Goal: Transaction & Acquisition: Purchase product/service

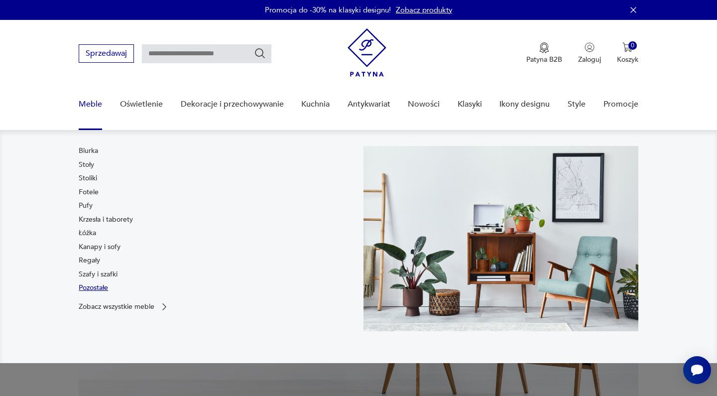
click at [93, 288] on link "Pozostałe" at bounding box center [93, 288] width 29 height 10
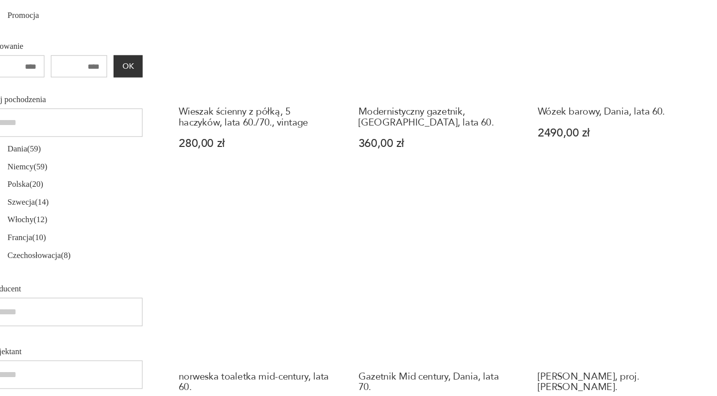
scroll to position [442, 0]
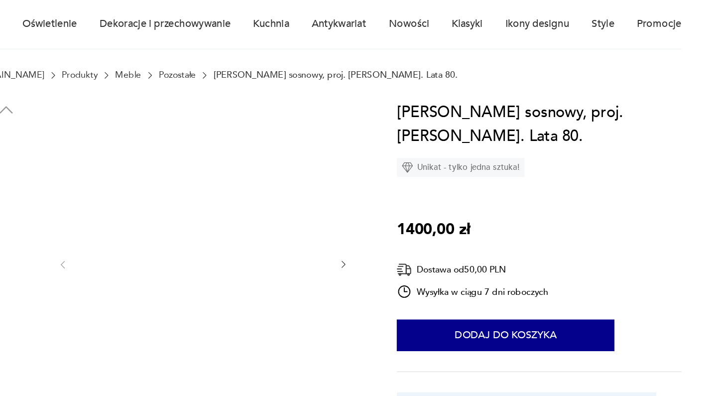
scroll to position [1, 0]
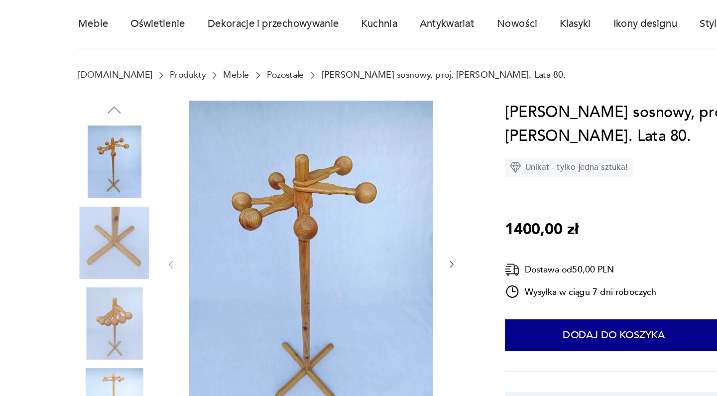
click at [79, 310] on img at bounding box center [107, 338] width 57 height 57
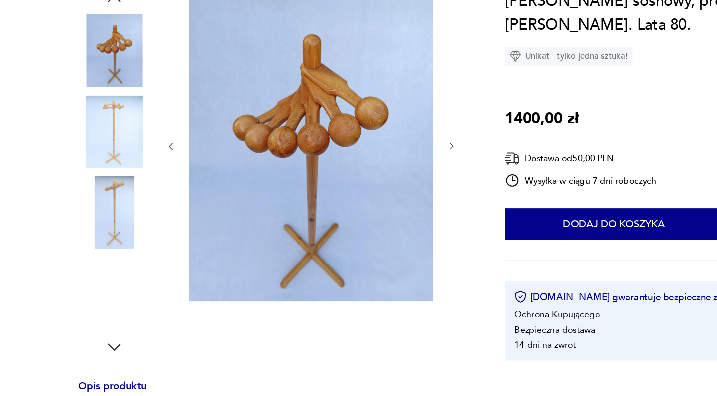
scroll to position [152, 0]
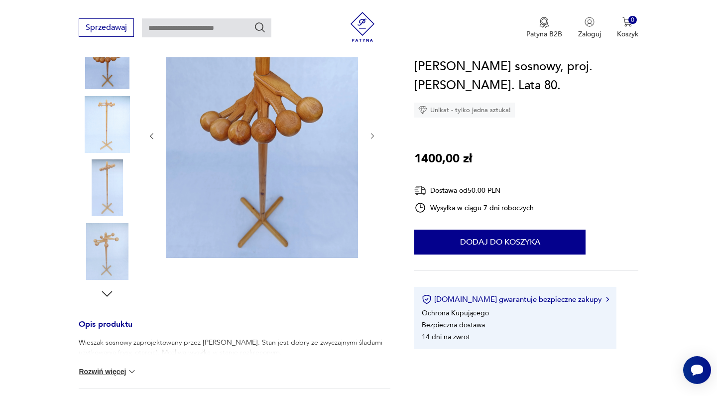
click at [114, 190] on img at bounding box center [107, 187] width 57 height 57
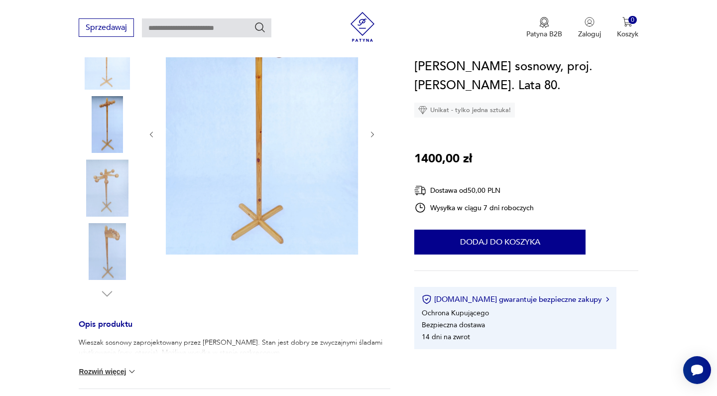
click at [107, 239] on img at bounding box center [107, 251] width 57 height 57
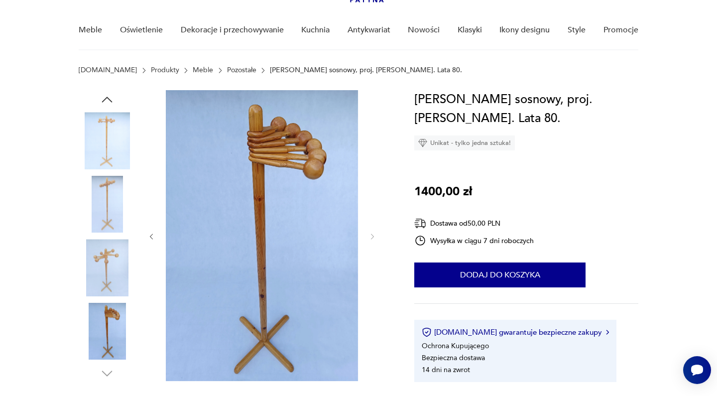
scroll to position [70, 0]
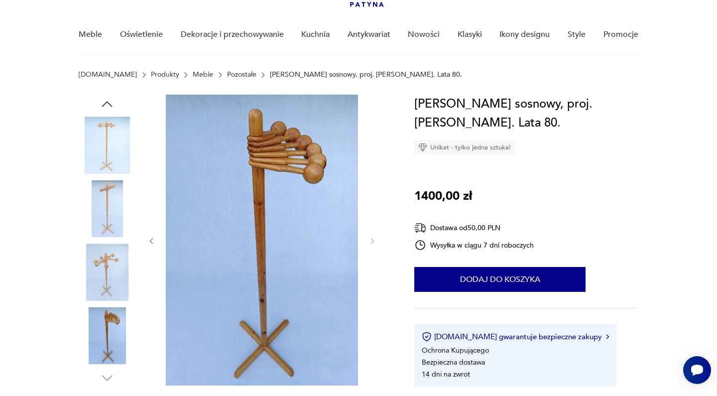
click at [112, 123] on img at bounding box center [107, 144] width 57 height 57
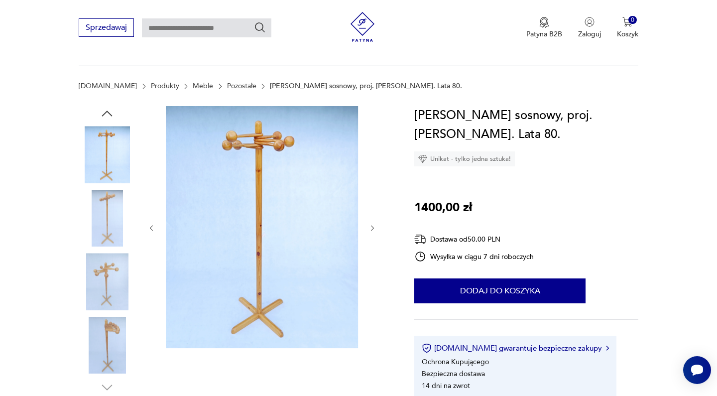
scroll to position [578, 0]
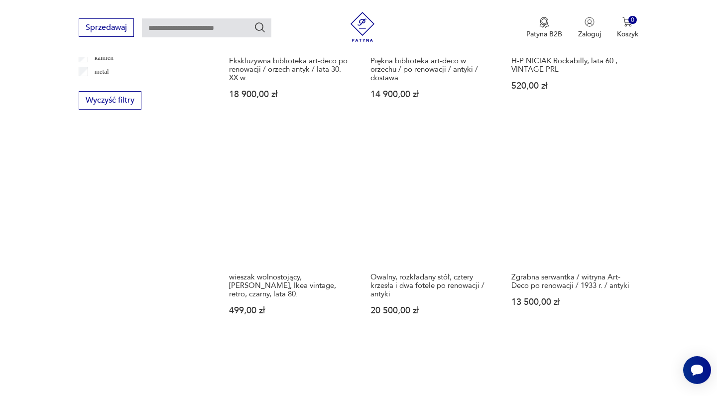
scroll to position [1116, 0]
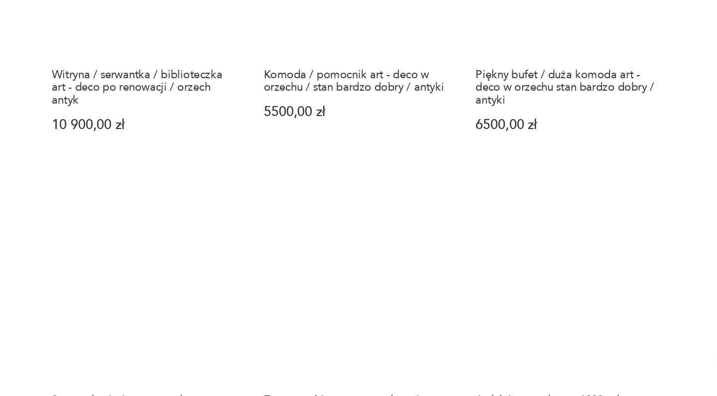
scroll to position [912, 0]
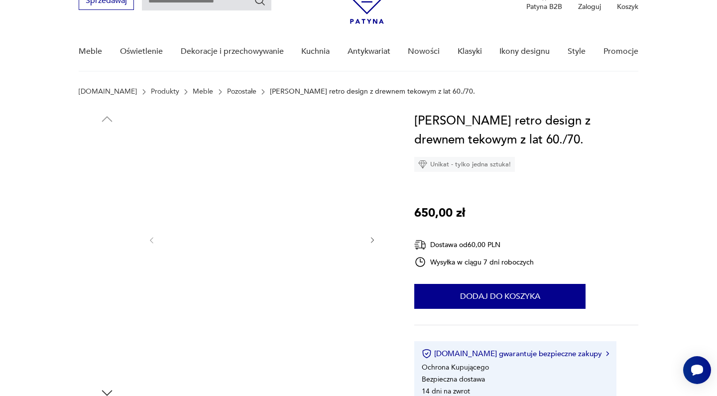
scroll to position [62, 0]
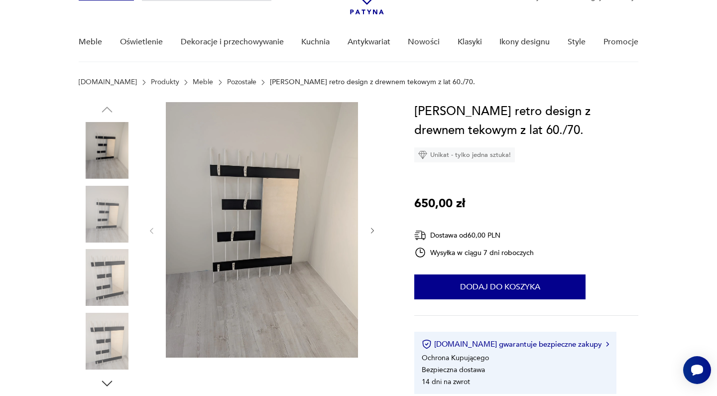
click at [104, 209] on img at bounding box center [107, 214] width 57 height 57
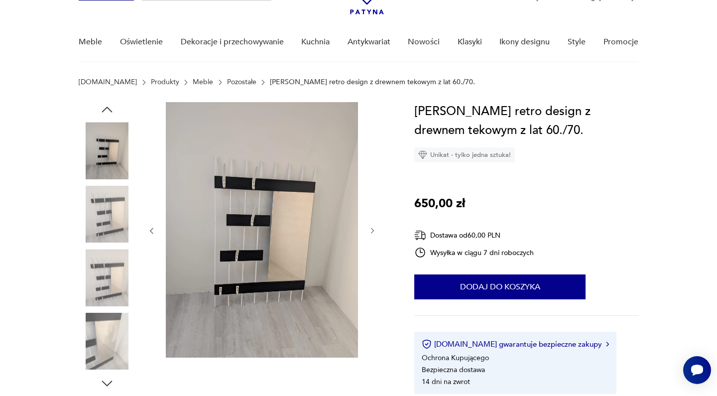
click at [105, 242] on div at bounding box center [107, 214] width 57 height 57
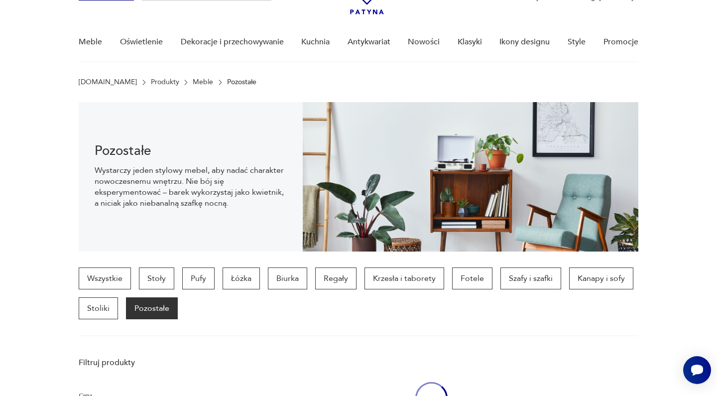
scroll to position [912, 0]
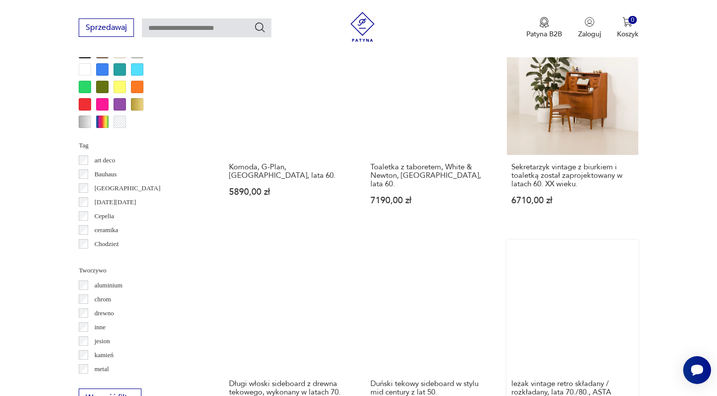
scroll to position [905, 0]
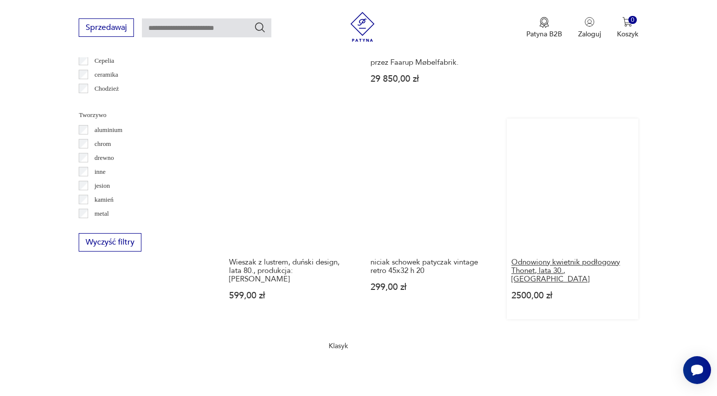
scroll to position [1022, 0]
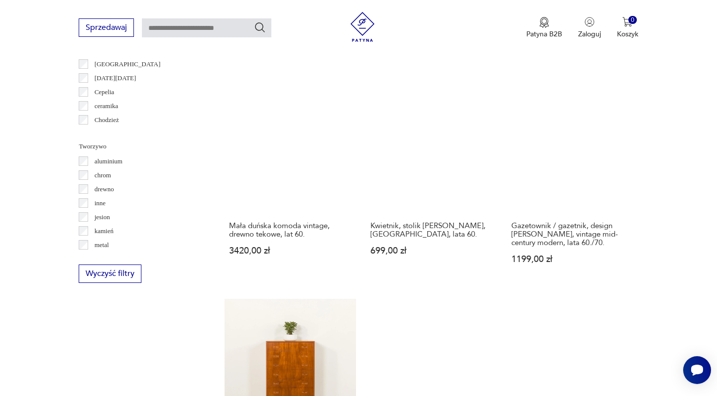
scroll to position [999, 0]
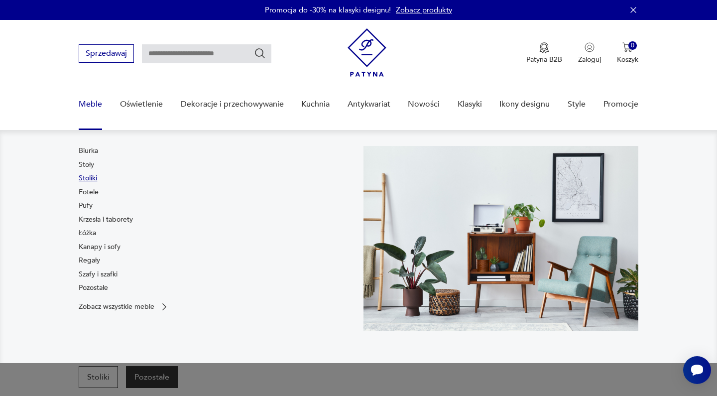
click at [87, 178] on link "Stoliki" at bounding box center [88, 178] width 18 height 10
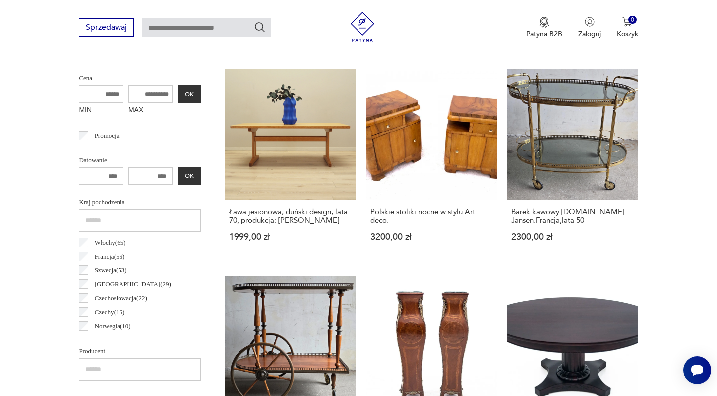
scroll to position [50, 0]
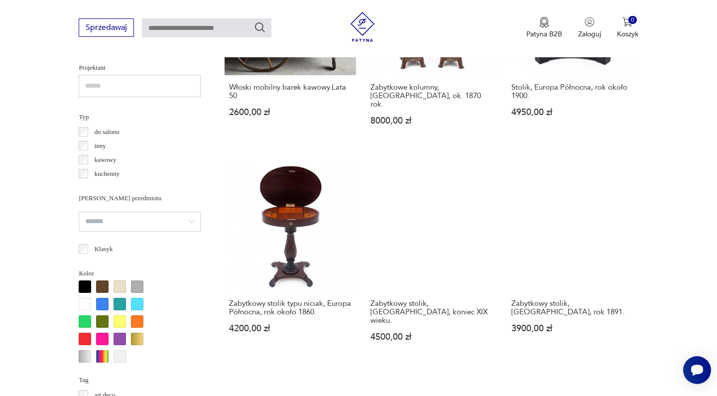
scroll to position [763, 0]
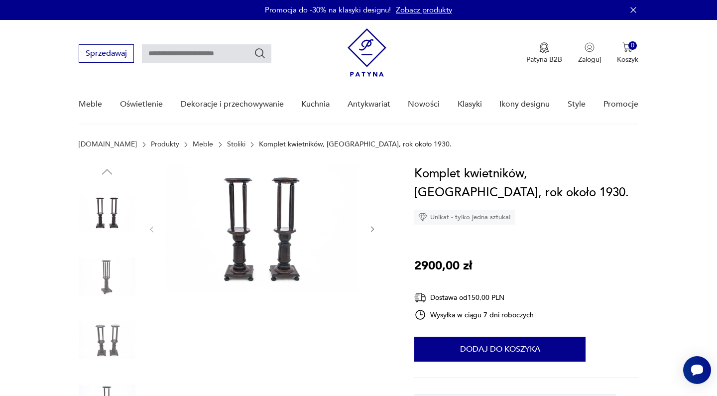
click at [371, 231] on icon "button" at bounding box center [372, 229] width 8 height 8
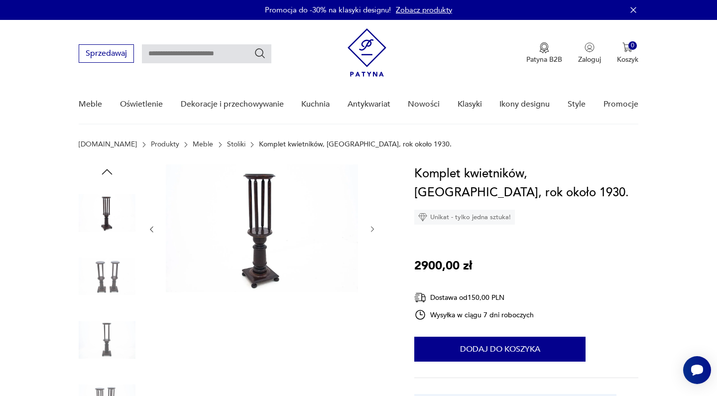
click at [246, 198] on img at bounding box center [262, 228] width 192 height 128
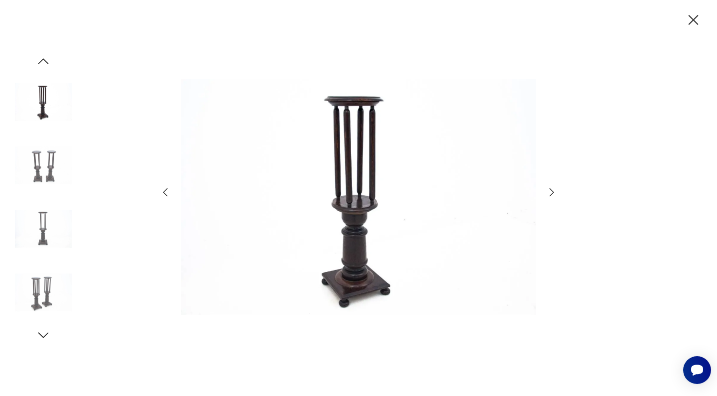
click at [691, 21] on icon "button" at bounding box center [693, 20] width 10 height 10
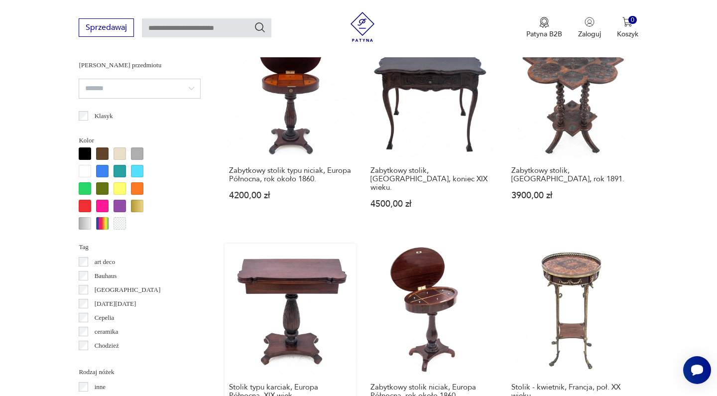
scroll to position [854, 0]
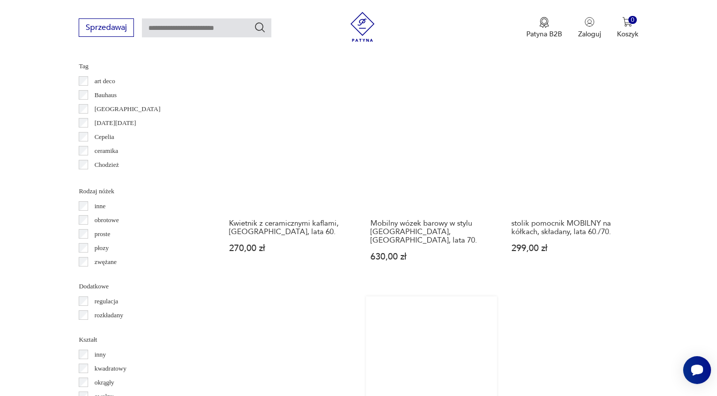
scroll to position [1102, 0]
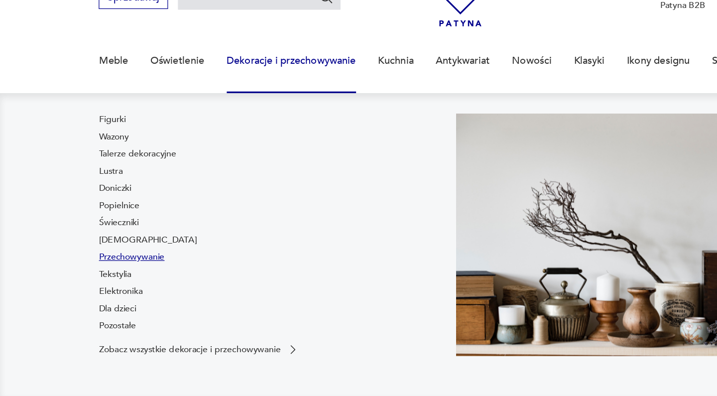
click at [91, 255] on link "Przechowywanie" at bounding box center [105, 260] width 52 height 10
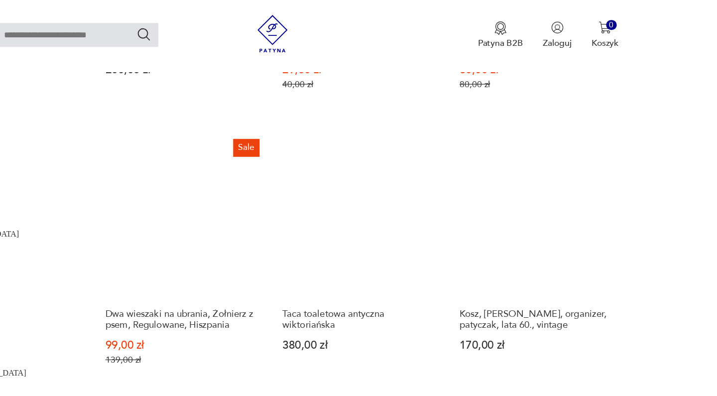
scroll to position [973, 0]
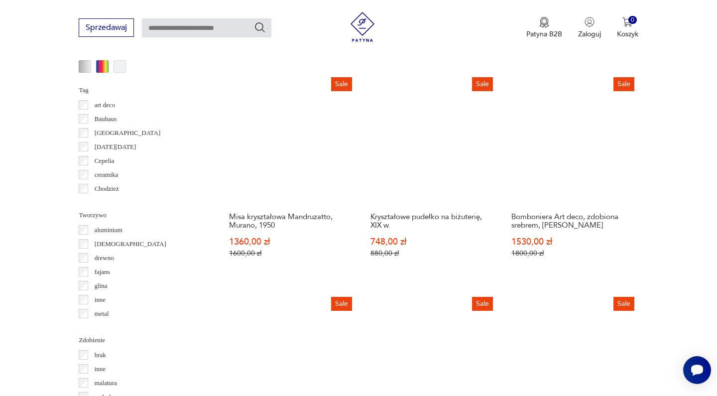
scroll to position [964, 0]
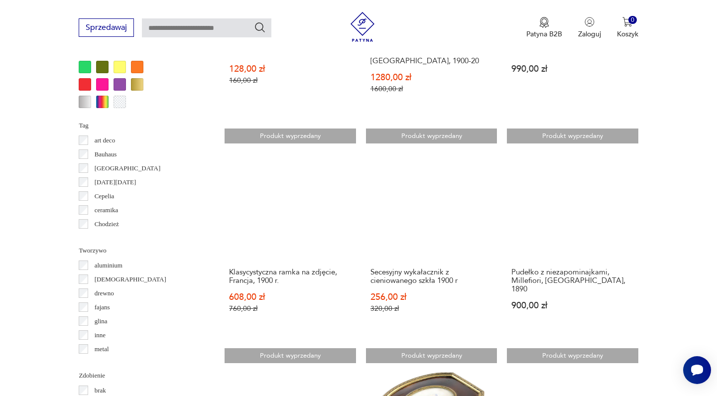
scroll to position [994, 0]
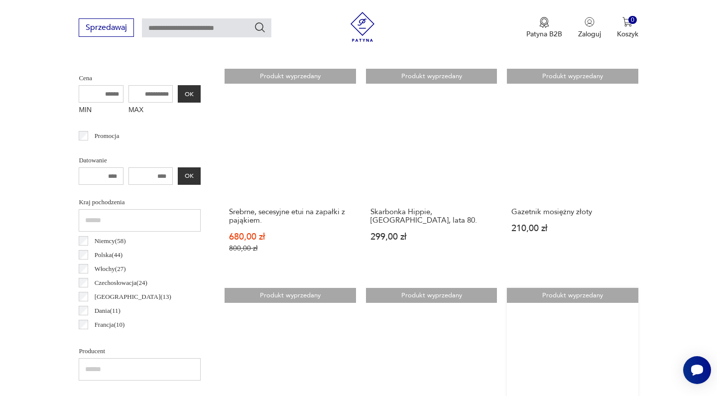
scroll to position [365, 0]
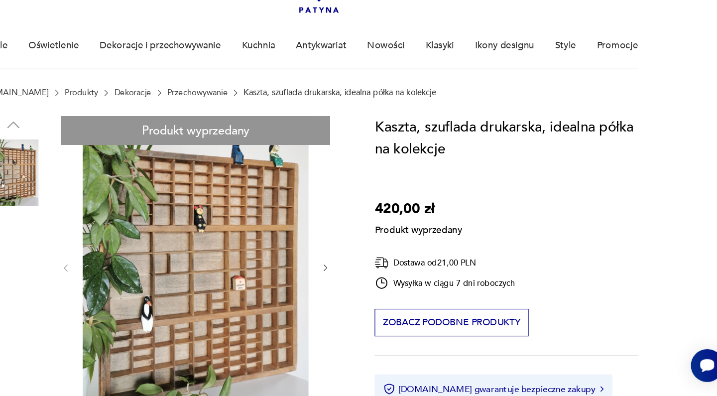
scroll to position [7, 0]
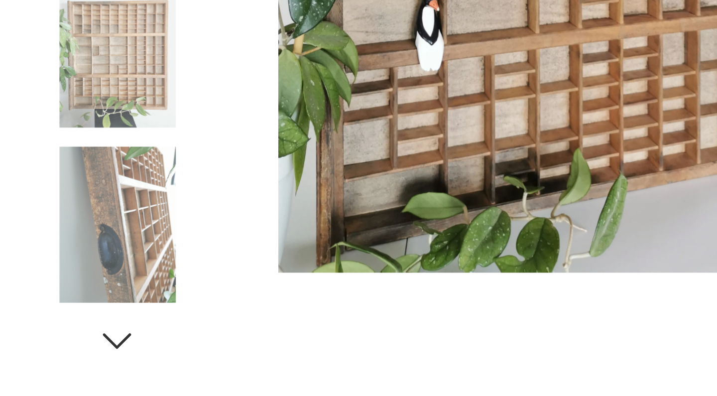
scroll to position [119, 0]
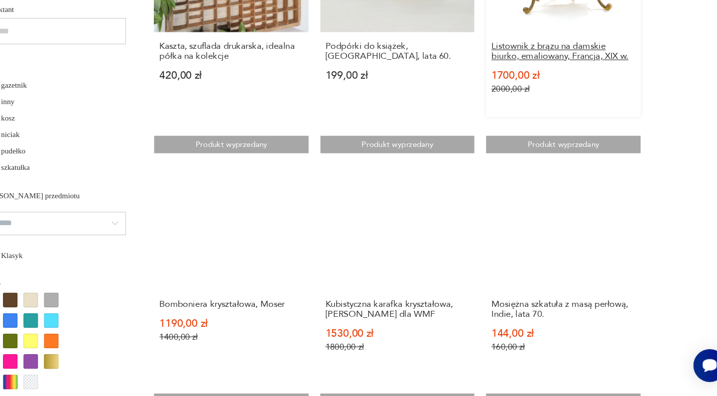
scroll to position [712, 0]
